Goal: Task Accomplishment & Management: Use online tool/utility

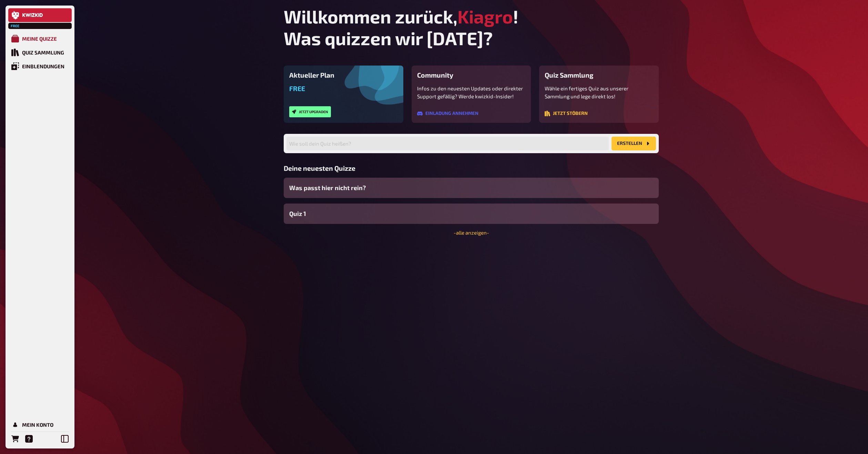
click at [37, 36] on div "Meine Quizze" at bounding box center [39, 39] width 35 height 6
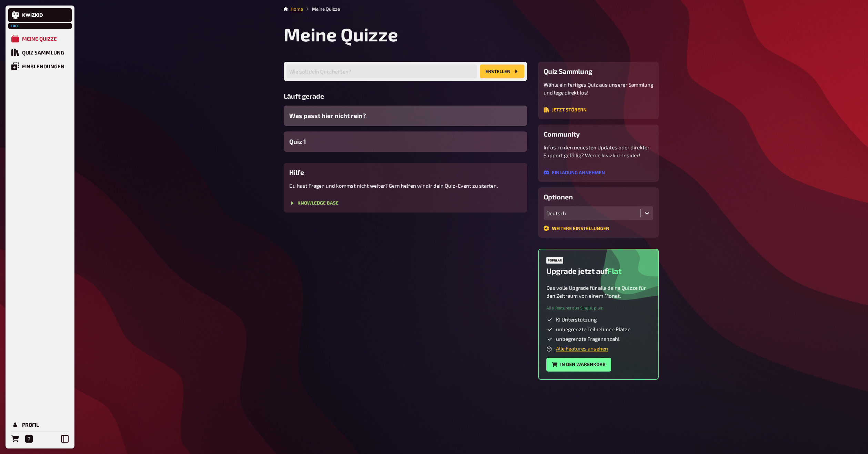
click at [342, 119] on span "Was passt hier nicht rein?" at bounding box center [327, 115] width 77 height 9
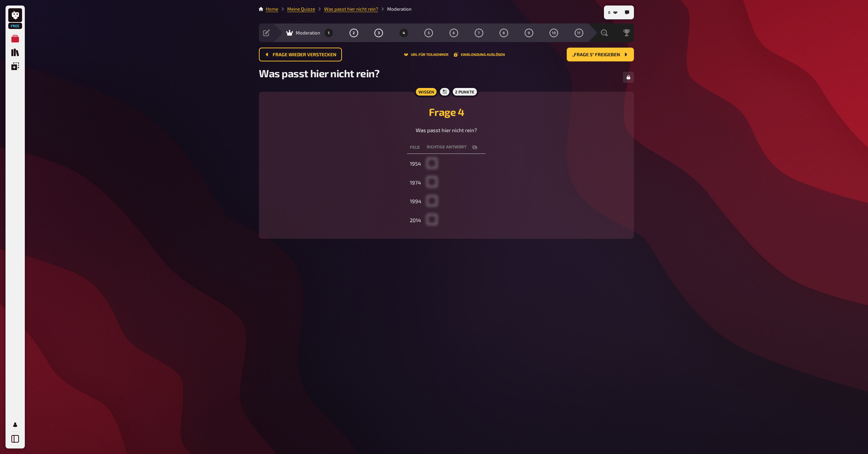
click at [327, 35] on button "1" at bounding box center [328, 32] width 11 height 11
click at [339, 7] on link "Was passt hier nicht rein?" at bounding box center [351, 9] width 54 height 6
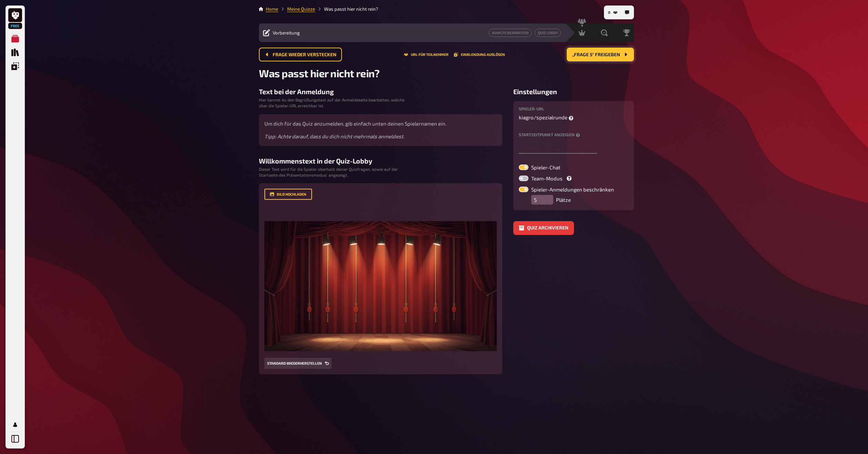
click at [591, 55] on span "„Frage 5“ freigeben" at bounding box center [596, 54] width 48 height 5
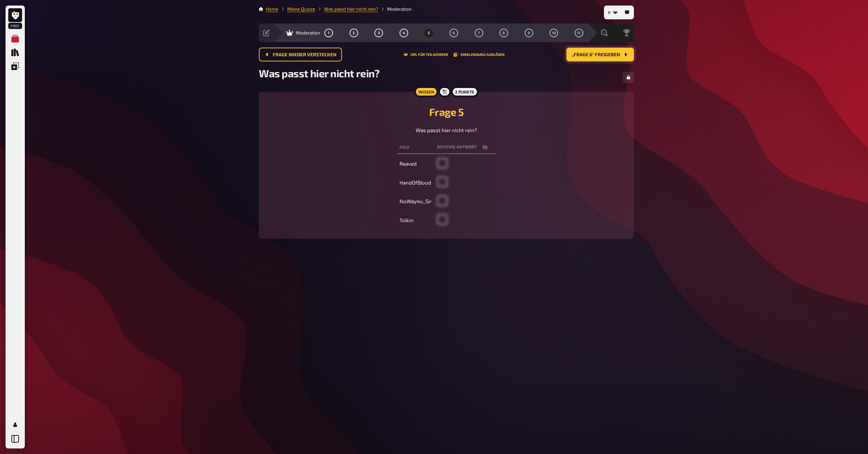
click at [591, 56] on span "„Frage 6“ freigeben" at bounding box center [596, 54] width 48 height 5
click at [591, 56] on span "„Frage 7“ freigeben" at bounding box center [596, 54] width 48 height 5
click at [591, 56] on span "„Frage 8“ freigeben" at bounding box center [596, 54] width 48 height 5
click at [591, 56] on span "„Frage 10“ freigeben" at bounding box center [595, 54] width 51 height 5
click at [591, 56] on span "„Frage 11“ freigeben" at bounding box center [596, 54] width 50 height 5
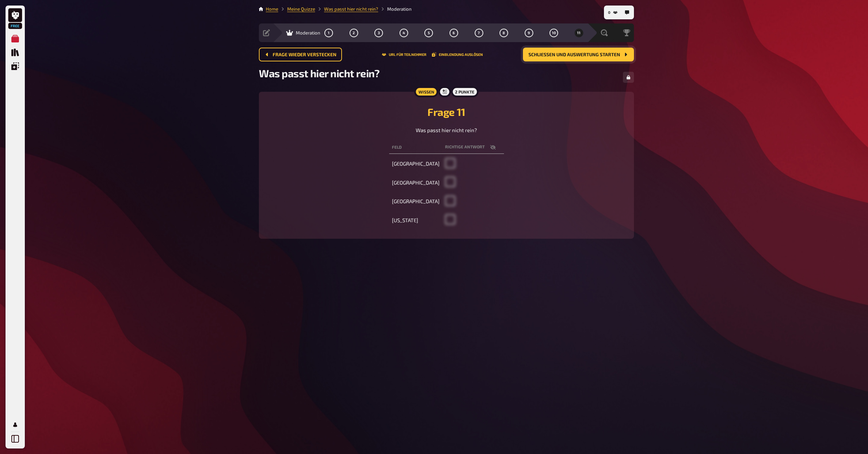
click at [591, 56] on span "Schließen und Auswertung starten" at bounding box center [575, 54] width 92 height 5
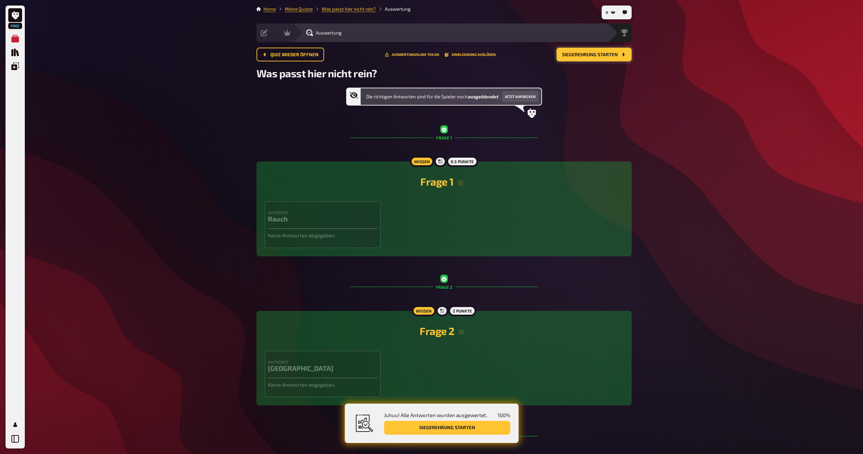
click at [591, 56] on span "Siegerehrung starten" at bounding box center [590, 54] width 56 height 5
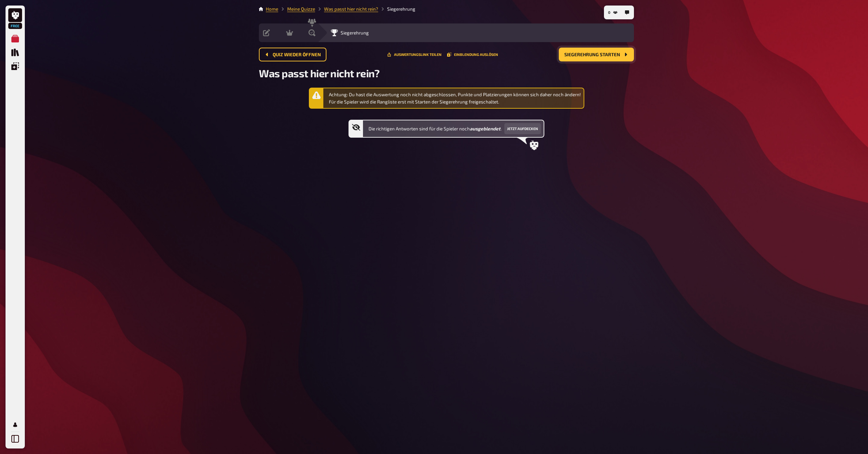
click at [591, 56] on span "Siegerehrung starten" at bounding box center [592, 54] width 56 height 5
click at [528, 125] on button "Jetzt aufdecken" at bounding box center [522, 128] width 37 height 11
click at [348, 11] on link "Was passt hier nicht rein?" at bounding box center [351, 9] width 54 height 6
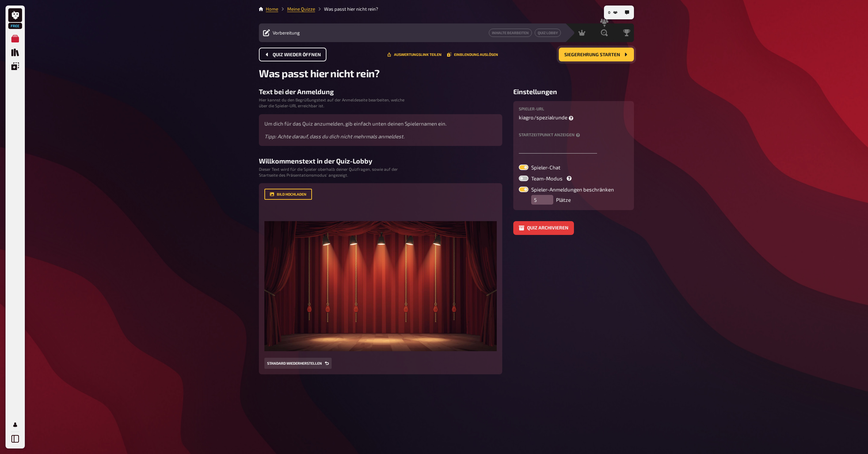
click at [279, 52] on span "Quiz wieder öffnen" at bounding box center [297, 54] width 48 height 5
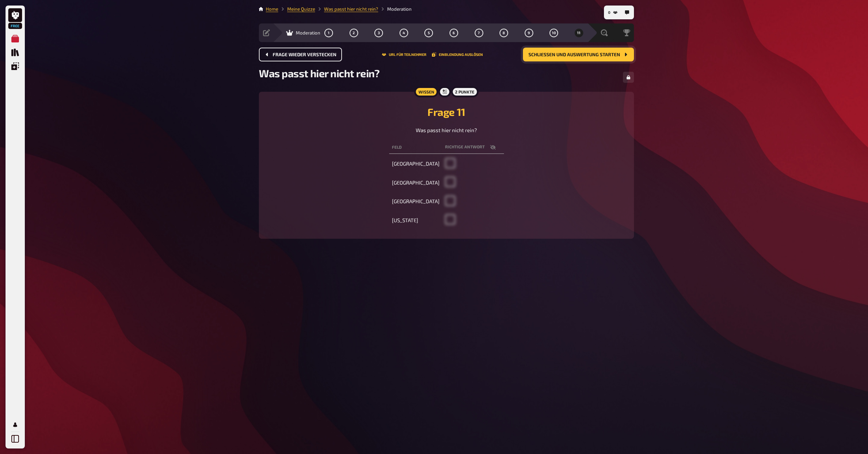
click at [285, 57] on span "Frage wieder verstecken" at bounding box center [305, 54] width 64 height 5
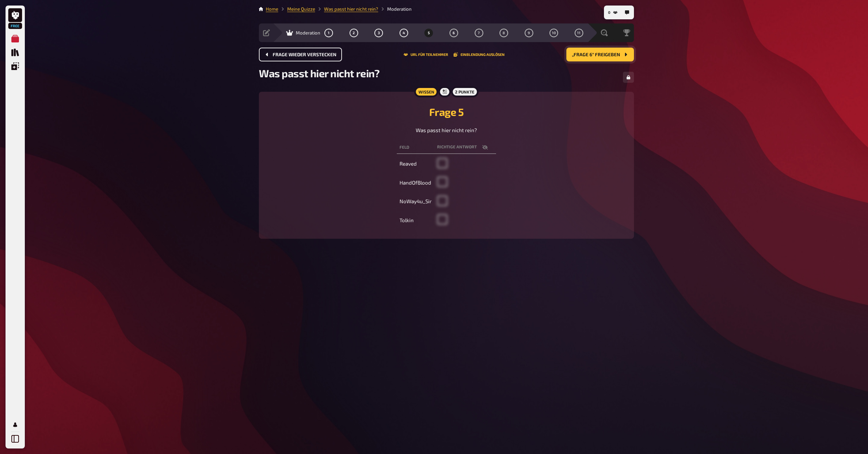
click at [285, 57] on span "Frage wieder verstecken" at bounding box center [305, 54] width 64 height 5
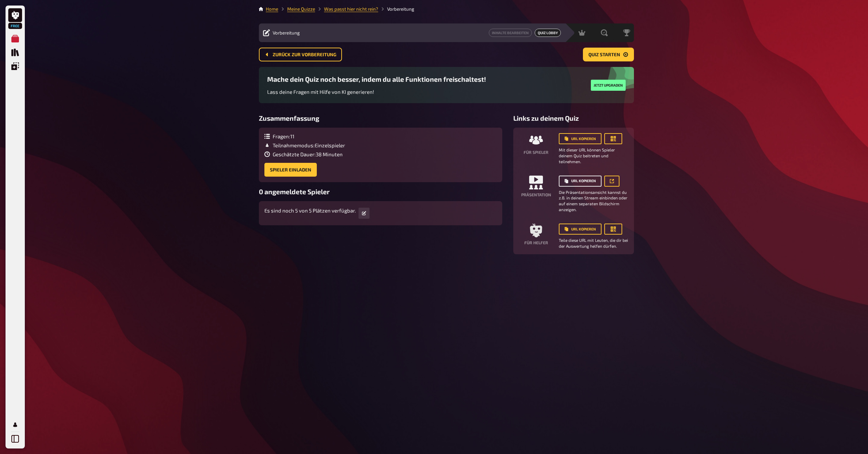
click at [581, 180] on button "URL kopieren" at bounding box center [580, 181] width 43 height 11
click at [607, 54] on span "Quiz starten" at bounding box center [605, 54] width 32 height 5
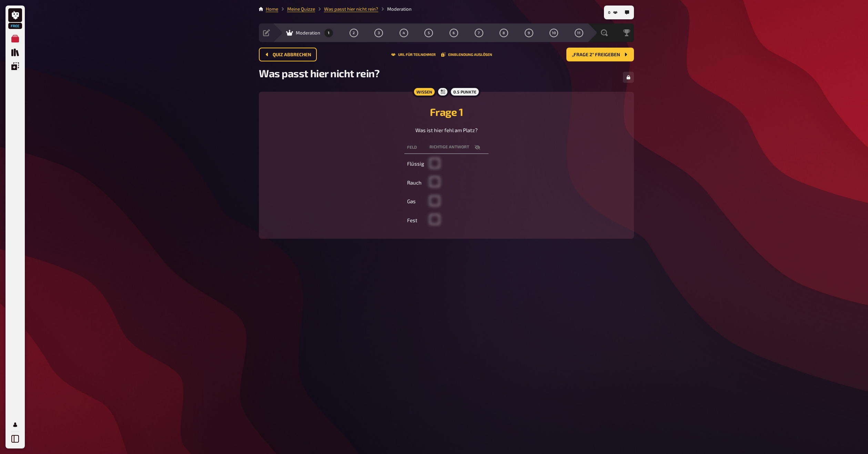
click at [477, 150] on icon "button" at bounding box center [478, 147] width 6 height 6
click at [477, 149] on icon "button" at bounding box center [478, 147] width 6 height 4
checkbox input "false"
click at [463, 55] on button "Einblendung auslösen" at bounding box center [466, 54] width 51 height 4
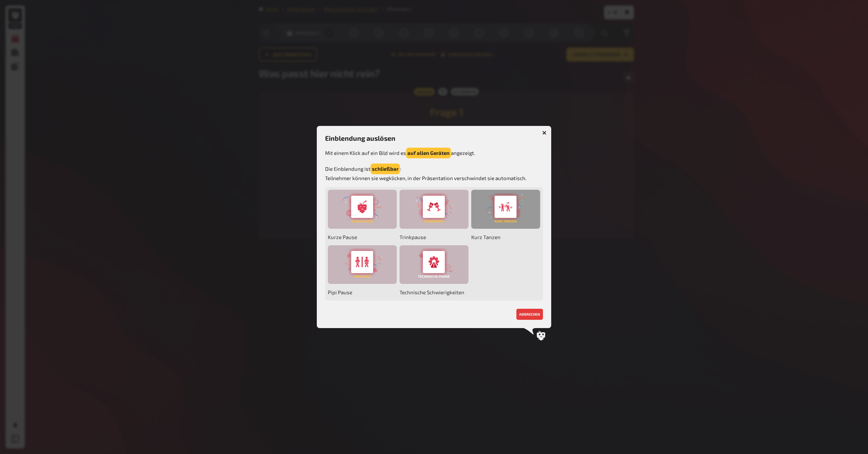
click at [509, 203] on div at bounding box center [505, 209] width 69 height 39
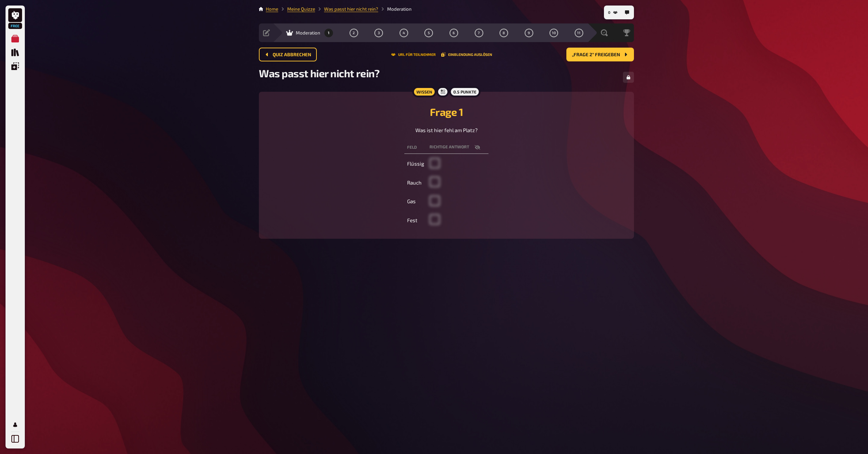
click at [409, 55] on button "URL für Teilnehmer" at bounding box center [413, 54] width 44 height 4
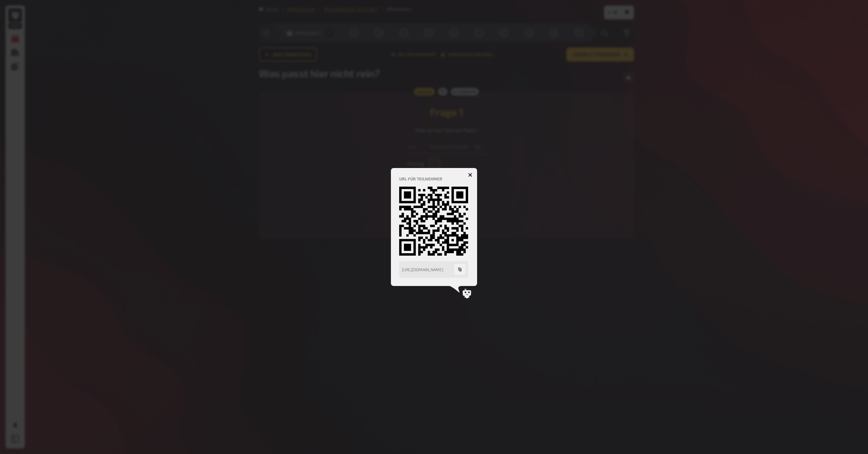
click at [468, 172] on button "button" at bounding box center [470, 174] width 11 height 11
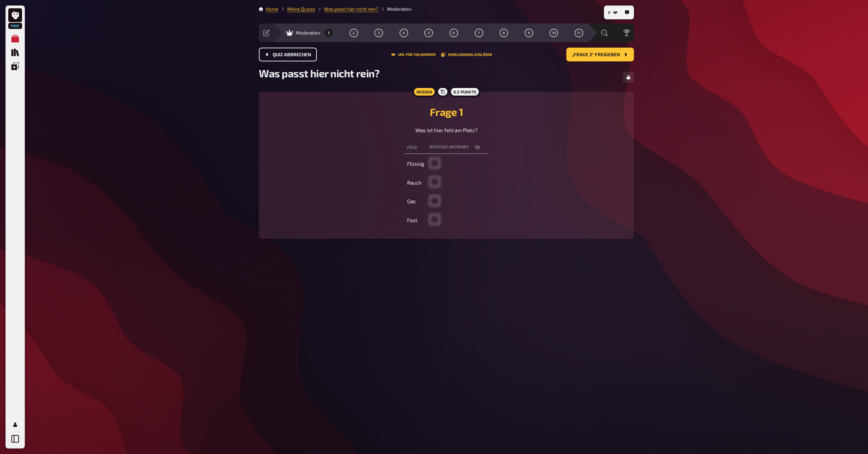
click at [297, 54] on span "Quiz abbrechen" at bounding box center [292, 54] width 39 height 5
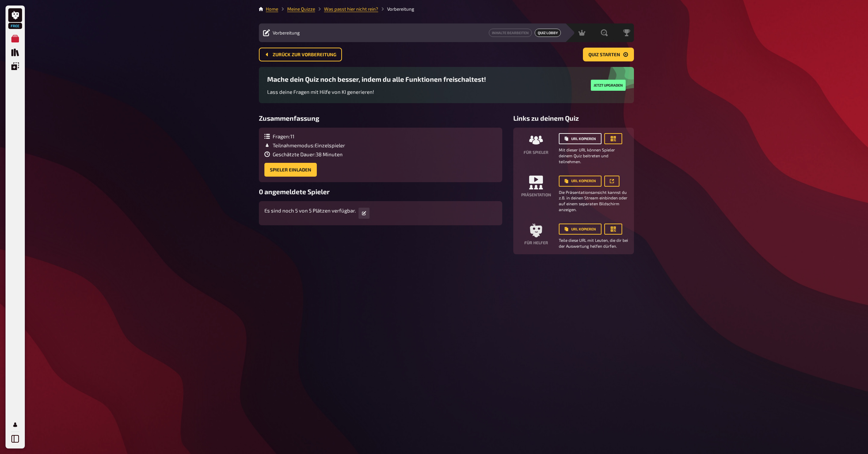
click at [589, 135] on button "URL kopieren" at bounding box center [580, 138] width 43 height 11
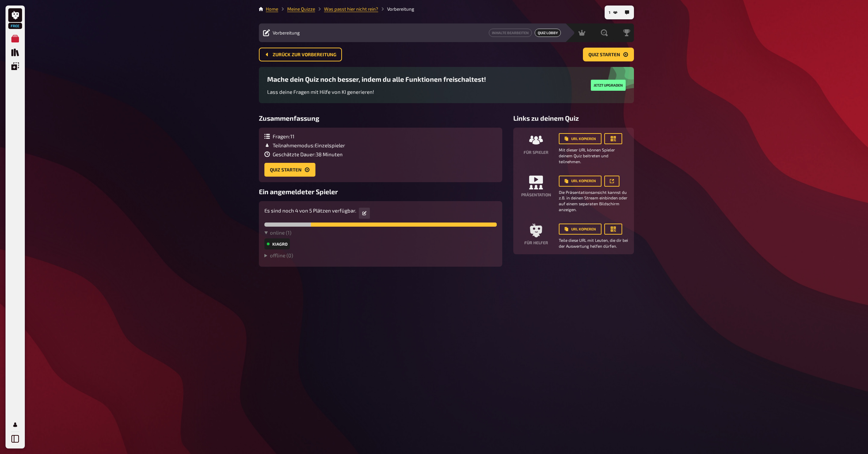
click at [545, 452] on div "1 Home Meine Quizze Was passt hier nicht rein? Vorbereitung Vorbereitung Inhalt…" at bounding box center [446, 227] width 386 height 454
click at [612, 50] on button "Quiz starten" at bounding box center [608, 55] width 51 height 14
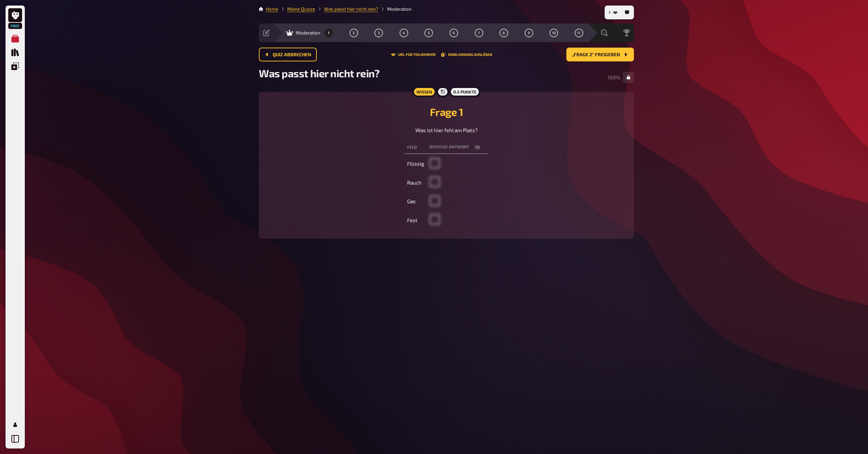
click at [478, 149] on icon "button" at bounding box center [478, 147] width 6 height 4
checkbox input "true"
click at [598, 52] on span "„Frage 2“ freigeben" at bounding box center [596, 54] width 48 height 5
click at [589, 52] on span "„Frage 3 “ freigeben" at bounding box center [595, 54] width 49 height 5
click at [609, 54] on span "„Frage 4“ freigeben" at bounding box center [596, 54] width 49 height 5
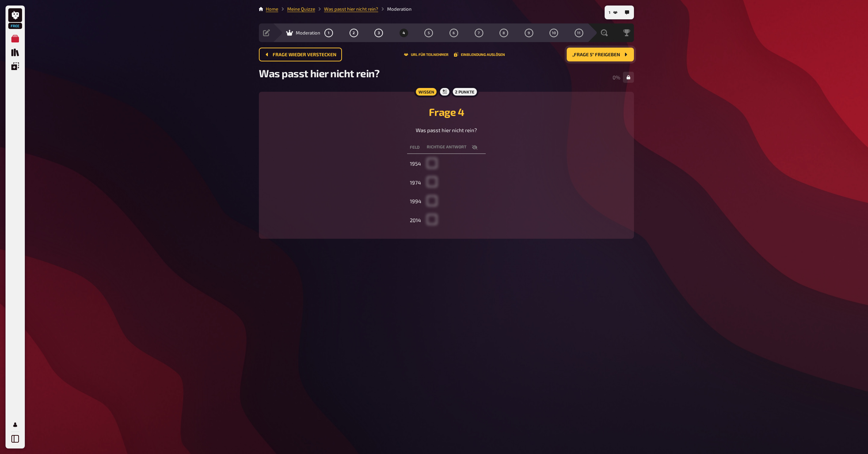
click at [609, 54] on span "„Frage 5“ freigeben" at bounding box center [596, 54] width 48 height 5
click at [609, 54] on span "„Frage 6“ freigeben" at bounding box center [596, 54] width 48 height 5
click at [609, 54] on span "„Frage 7“ freigeben" at bounding box center [596, 54] width 48 height 5
click at [609, 54] on span "„Frage 8“ freigeben" at bounding box center [596, 54] width 48 height 5
click at [609, 54] on span "„Frage 10“ freigeben" at bounding box center [595, 54] width 51 height 5
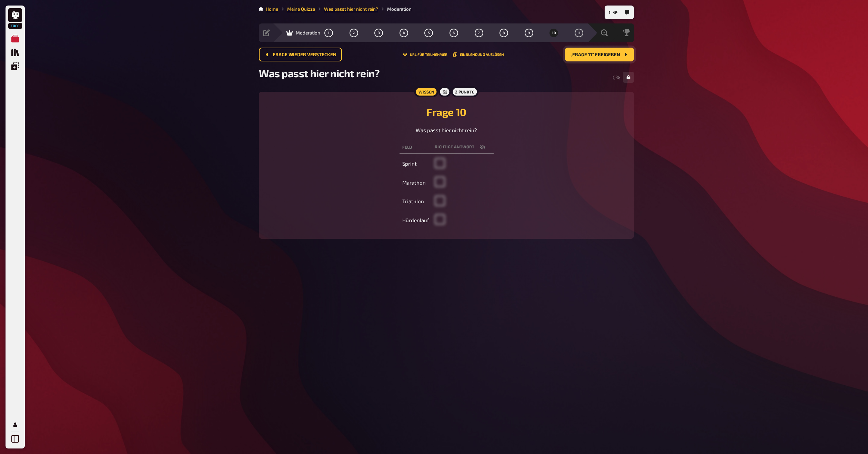
click at [609, 54] on span "„Frage 11“ freigeben" at bounding box center [596, 54] width 50 height 5
click at [562, 53] on span "Schließen und Auswertung starten" at bounding box center [575, 54] width 92 height 5
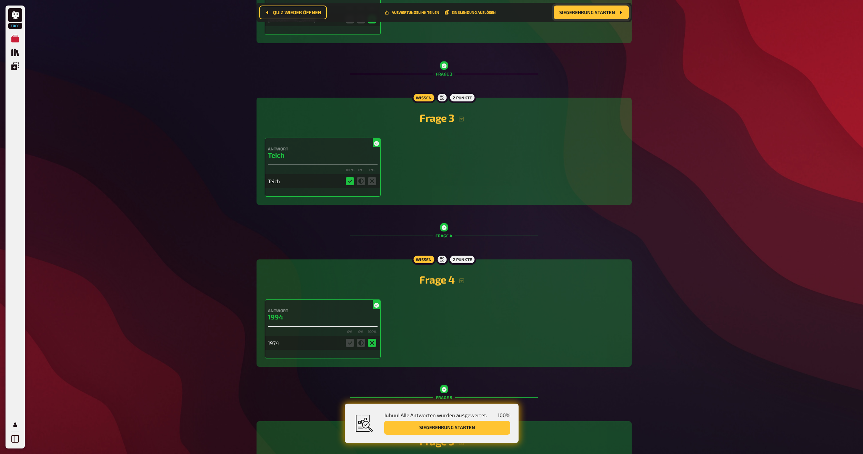
scroll to position [395, 0]
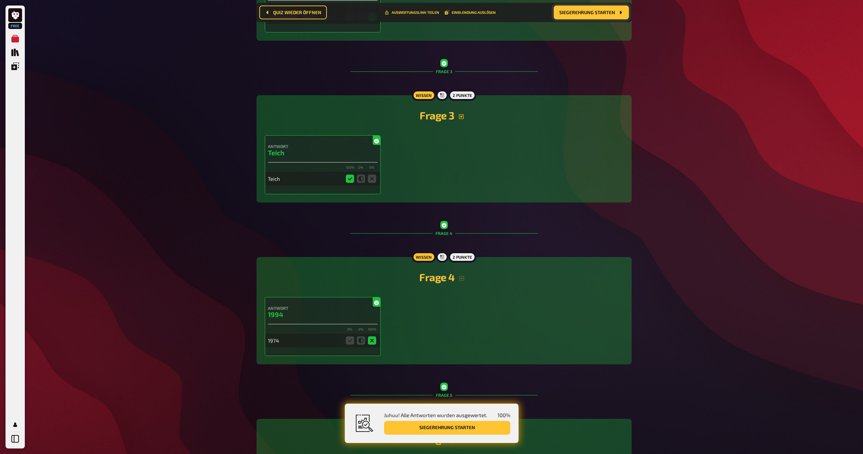
click at [464, 115] on icon "button" at bounding box center [462, 117] width 6 height 6
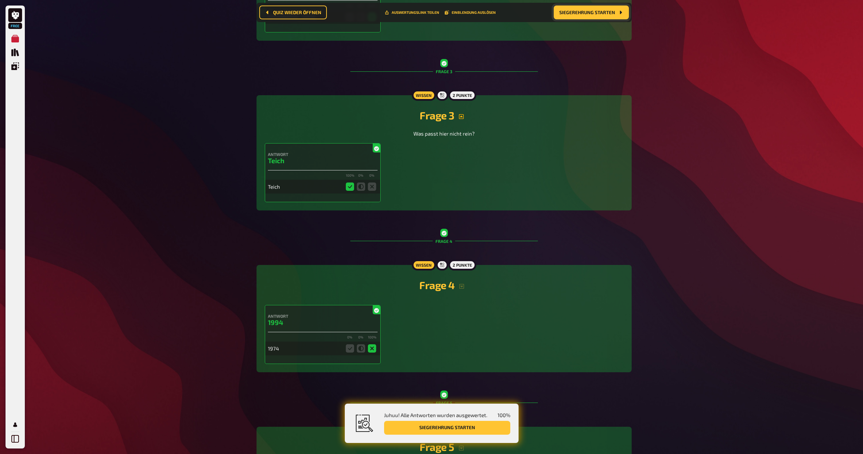
click at [464, 115] on icon "button" at bounding box center [462, 117] width 6 height 6
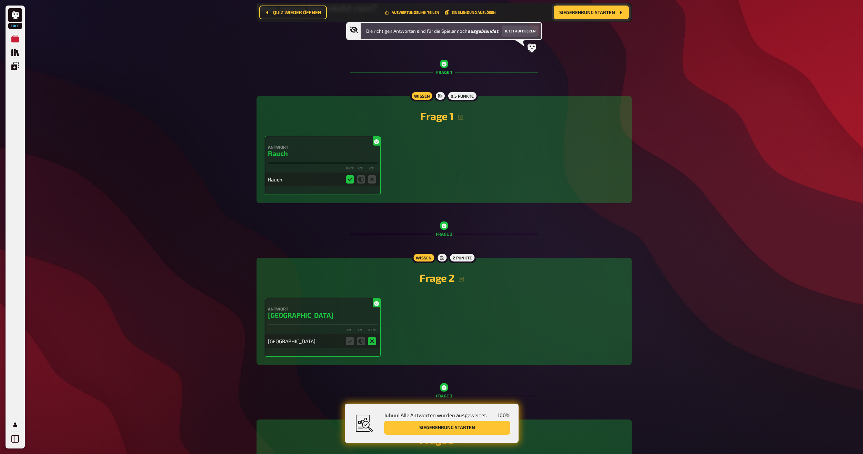
scroll to position [50, 0]
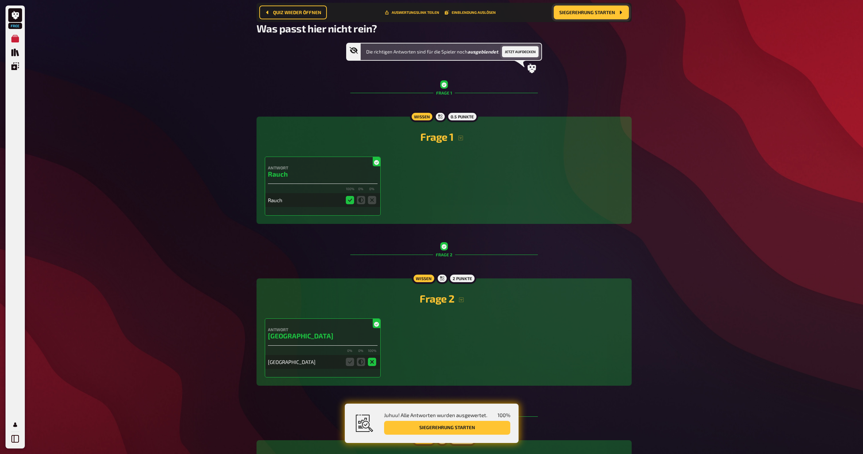
click at [517, 47] on button "Jetzt aufdecken" at bounding box center [520, 51] width 37 height 11
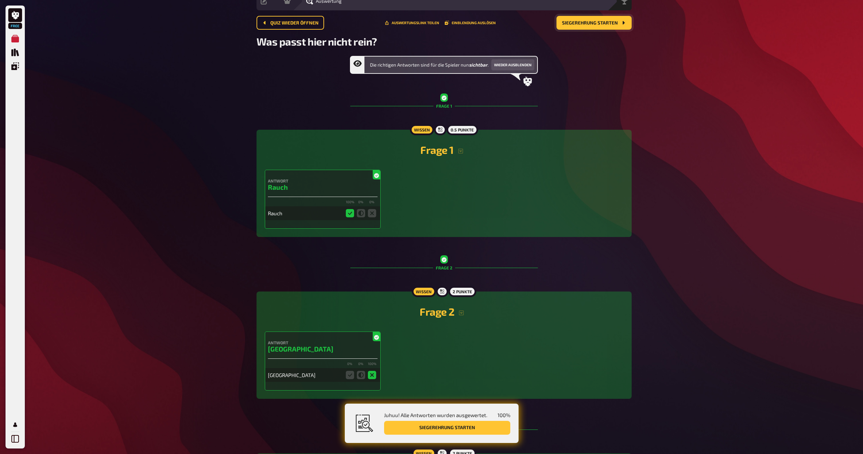
scroll to position [34, 0]
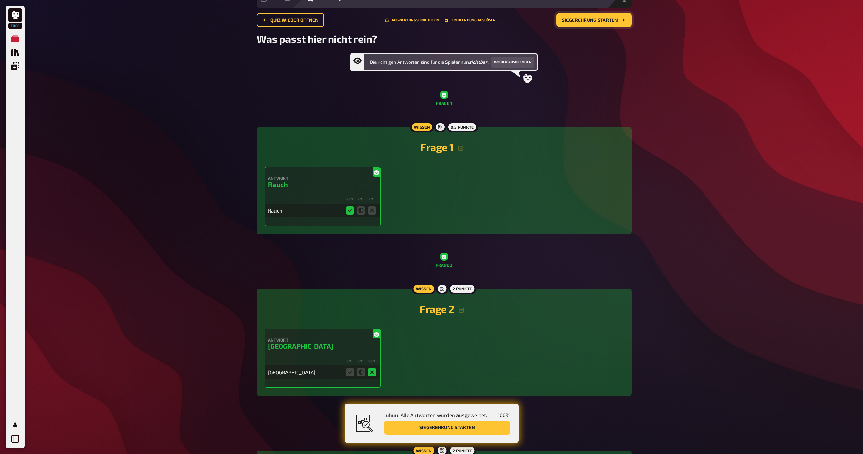
click at [608, 20] on span "Siegerehrung starten" at bounding box center [590, 20] width 56 height 5
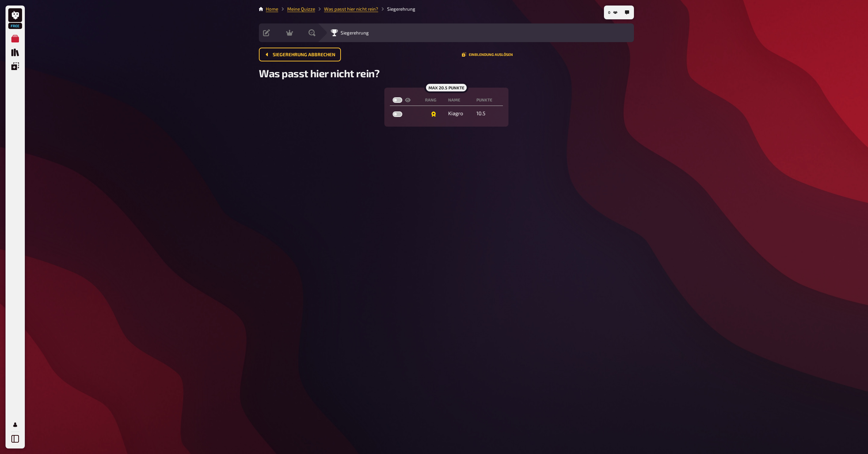
click at [295, 6] on li "Meine Quizze" at bounding box center [296, 9] width 37 height 7
click at [297, 9] on link "Meine Quizze" at bounding box center [301, 9] width 28 height 6
